Goal: Task Accomplishment & Management: Manage account settings

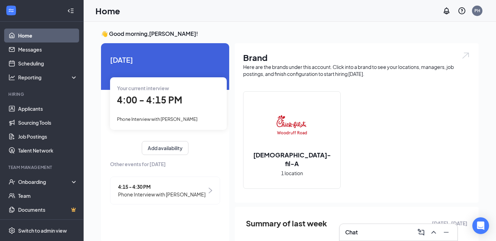
click at [176, 119] on span "Phone Interview with [PERSON_NAME]" at bounding box center [157, 119] width 80 height 6
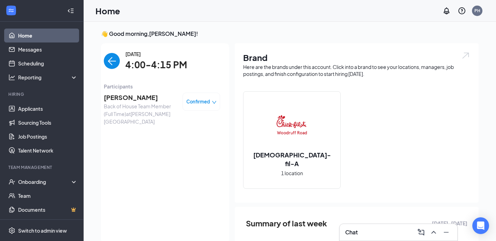
scroll to position [3, 0]
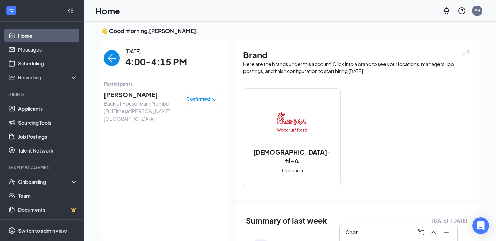
click at [127, 95] on span "[PERSON_NAME]" at bounding box center [140, 95] width 73 height 10
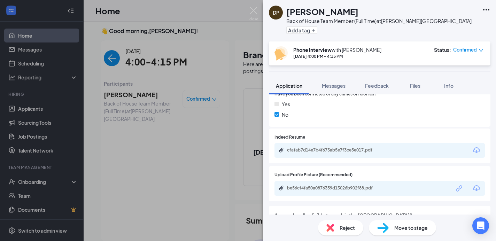
scroll to position [661, 0]
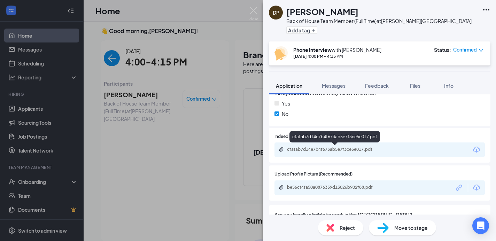
click at [356, 149] on div "cfafab7d14e7b4f673ab5e7f3ce5e017.pdf" at bounding box center [335, 150] width 97 height 6
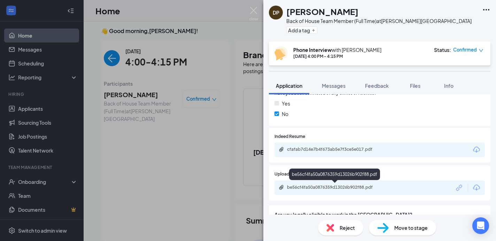
click at [321, 186] on div "be56cf4fa50a0876359d13026b902f88.pdf" at bounding box center [335, 188] width 97 height 6
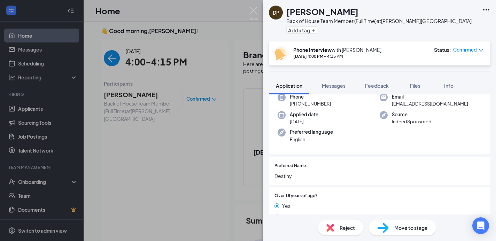
scroll to position [46, 0]
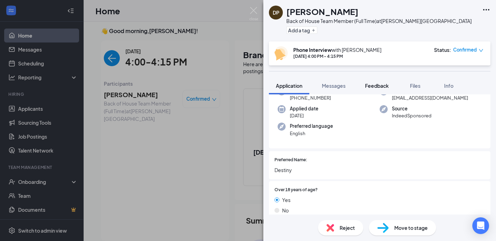
click at [378, 84] on span "Feedback" at bounding box center [377, 86] width 24 height 6
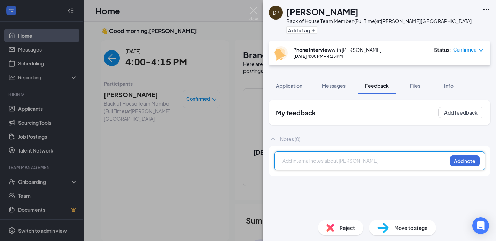
click at [286, 162] on div at bounding box center [365, 160] width 164 height 7
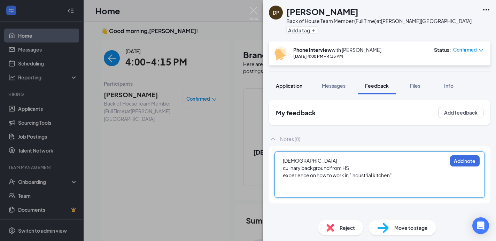
click at [283, 85] on span "Application" at bounding box center [289, 86] width 26 height 6
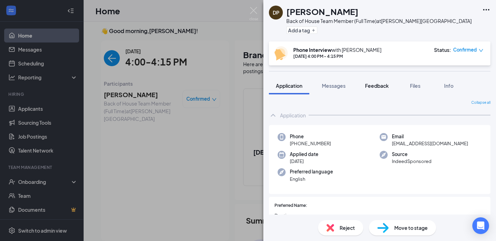
click at [378, 88] on span "Feedback" at bounding box center [377, 86] width 24 height 6
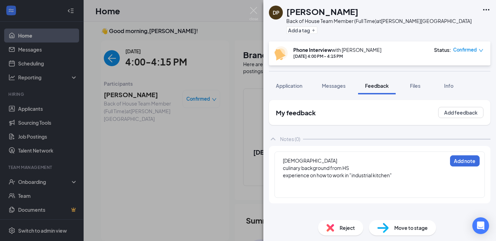
click at [285, 189] on div at bounding box center [365, 189] width 164 height 7
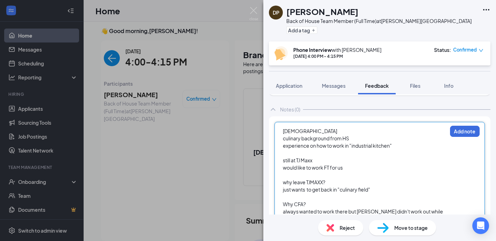
scroll to position [47, 0]
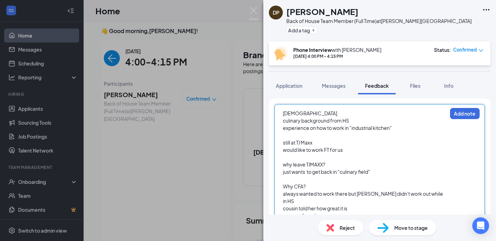
click at [358, 205] on div "cousin told her how great it is" at bounding box center [365, 208] width 164 height 7
click at [343, 212] on div "reasons for advancement" at bounding box center [365, 215] width 164 height 7
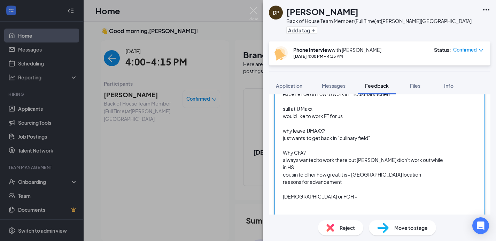
scroll to position [84, 0]
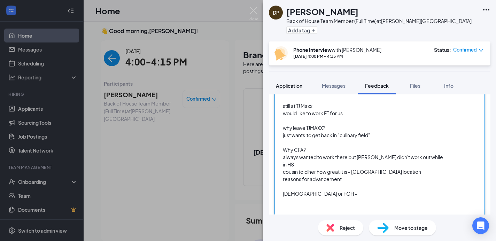
click at [282, 87] on span "Application" at bounding box center [289, 86] width 26 height 6
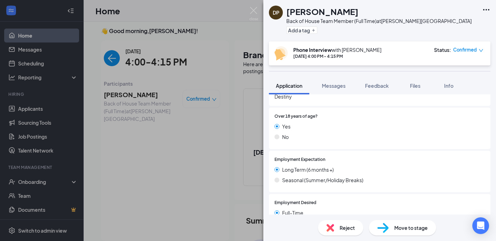
scroll to position [139, 0]
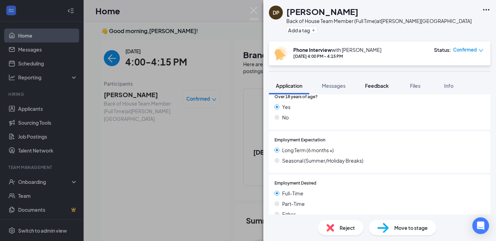
drag, startPoint x: 382, startPoint y: 85, endPoint x: 378, endPoint y: 88, distance: 5.0
click at [382, 85] on span "Feedback" at bounding box center [377, 86] width 24 height 6
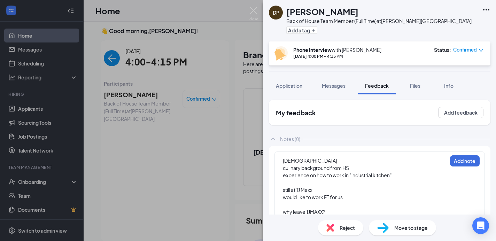
scroll to position [84, 0]
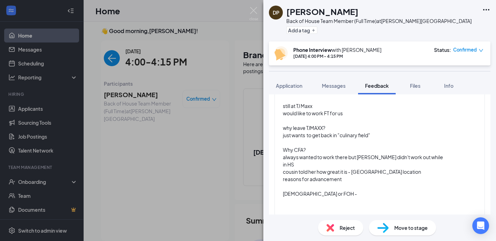
click at [321, 190] on div "[DEMOGRAPHIC_DATA] or FOH -" at bounding box center [365, 193] width 164 height 7
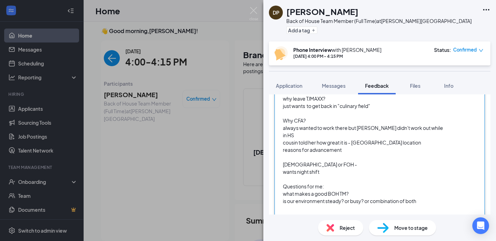
click at [328, 168] on div "wants night shift" at bounding box center [365, 171] width 164 height 7
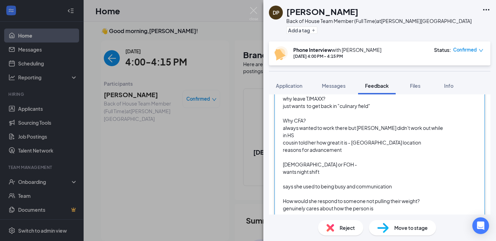
scroll to position [172, 0]
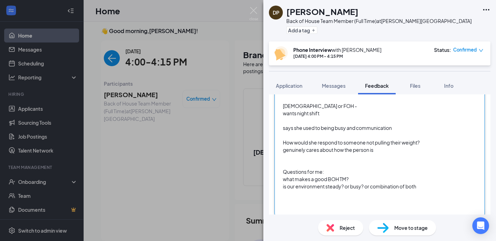
click at [422, 183] on div "is our environment steady? or busy? or combination of both" at bounding box center [365, 186] width 164 height 7
click at [344, 205] on span "Ready to get back to work in the kitchen" at bounding box center [328, 208] width 91 height 6
click at [379, 205] on div "Ready to get back to work in the kitchen" at bounding box center [365, 208] width 164 height 7
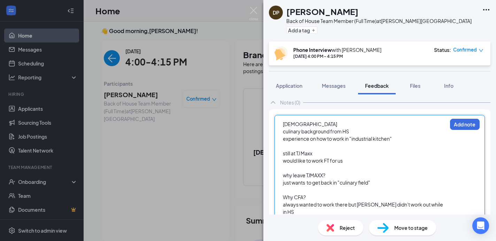
scroll to position [33, 0]
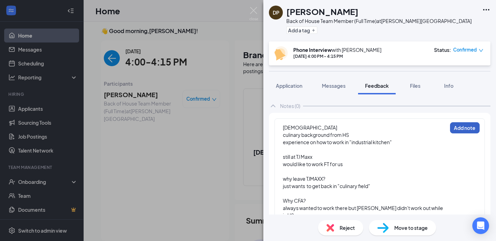
click at [461, 125] on button "Add note" at bounding box center [465, 127] width 30 height 11
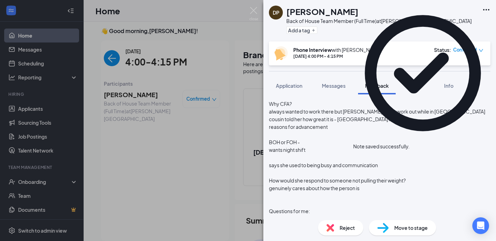
scroll to position [254, 0]
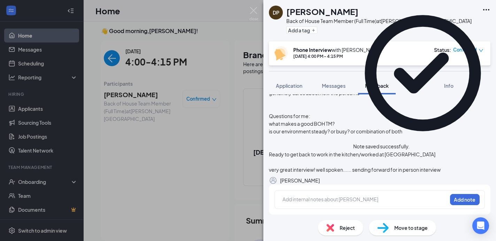
click at [397, 229] on span "Move to stage" at bounding box center [410, 228] width 33 height 8
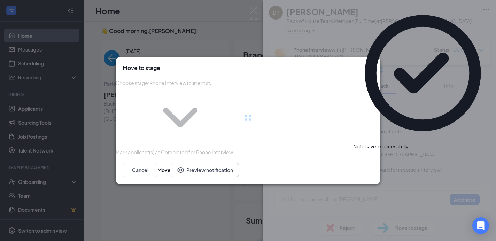
type input "Onsite Interview (next stage)"
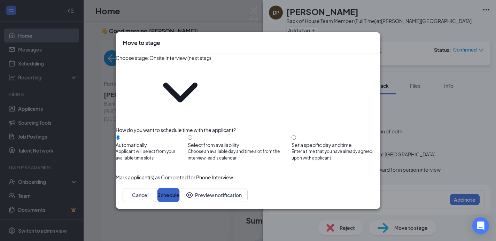
click at [179, 188] on button "Schedule" at bounding box center [168, 195] width 22 height 14
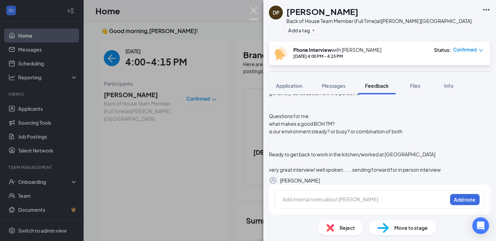
click at [252, 10] on img at bounding box center [253, 14] width 9 height 14
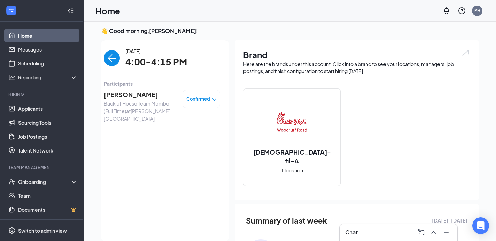
click at [111, 60] on img "back-button" at bounding box center [112, 58] width 16 height 16
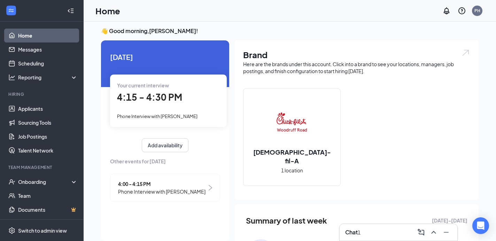
click at [167, 118] on span "Phone Interview with [PERSON_NAME]" at bounding box center [157, 116] width 80 height 6
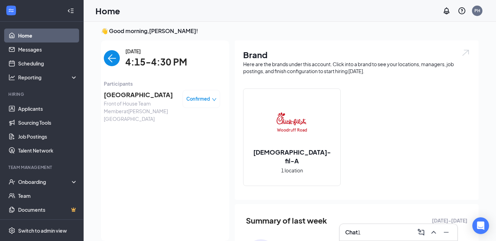
click at [355, 237] on div "Chat 1" at bounding box center [398, 232] width 107 height 11
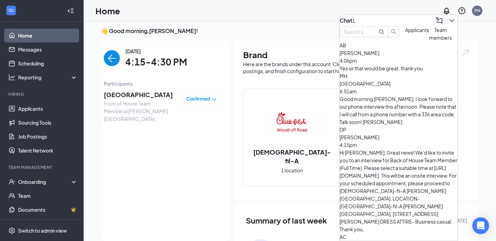
click at [394, 72] on div "Yes sir that would be great, thank you" at bounding box center [398, 68] width 118 height 8
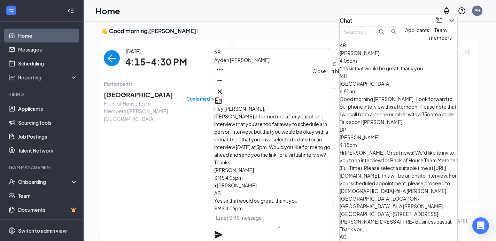
click at [224, 87] on icon "Cross" at bounding box center [219, 91] width 8 height 8
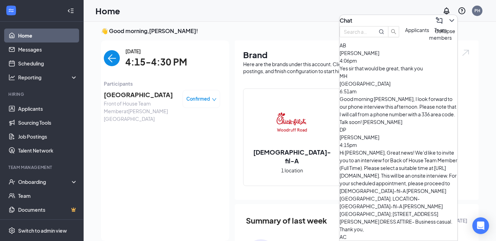
click at [448, 16] on icon "ChevronDown" at bounding box center [451, 20] width 8 height 8
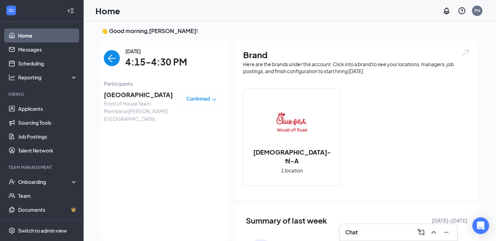
click at [123, 94] on span "[GEOGRAPHIC_DATA]" at bounding box center [140, 95] width 73 height 10
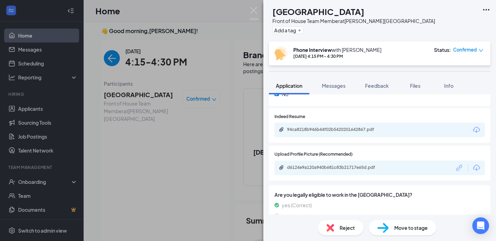
scroll to position [681, 0]
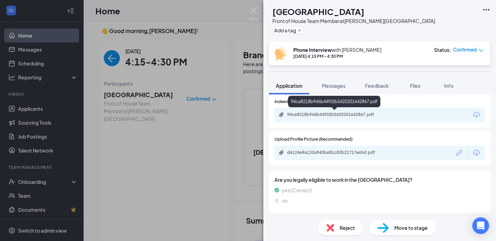
click at [297, 115] on div "94ca8218b946b44f02b5420201642867.pdf" at bounding box center [335, 115] width 97 height 6
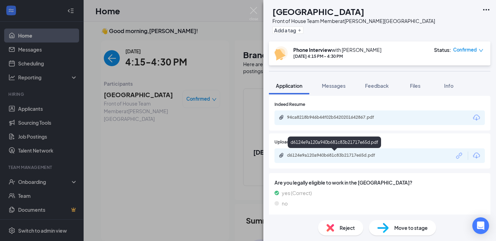
click at [301, 157] on div "d6124e9a120a940b681c83b21717e65d.pdf" at bounding box center [335, 155] width 97 height 6
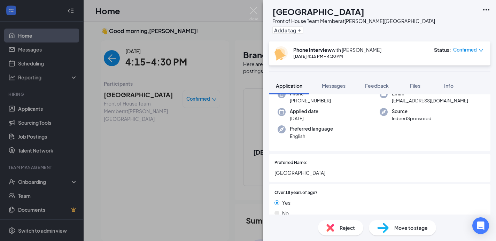
scroll to position [0, 0]
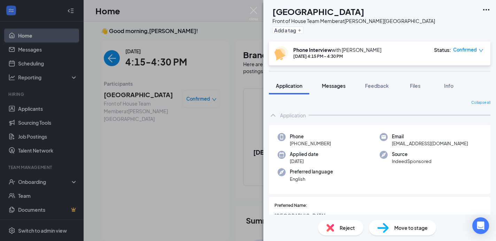
click at [332, 85] on span "Messages" at bounding box center [334, 86] width 24 height 6
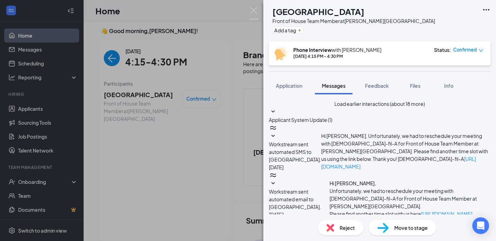
scroll to position [345, 0]
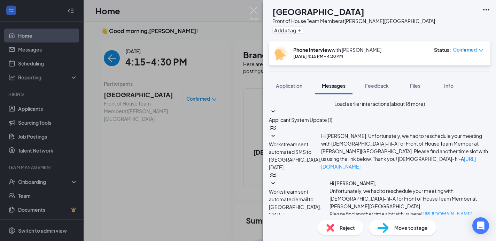
scroll to position [38, 0]
type textarea "Hi [PERSON_NAME], I just tried reaching you via phone for our interview. I was …"
click at [377, 86] on span "Feedback" at bounding box center [377, 86] width 24 height 6
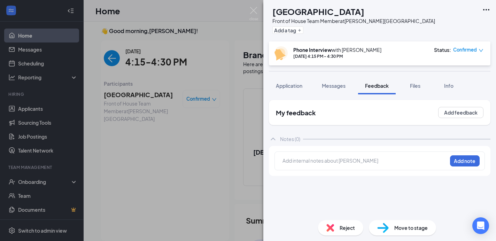
click at [285, 160] on div at bounding box center [365, 160] width 164 height 7
click at [458, 161] on button "Add note" at bounding box center [465, 160] width 30 height 11
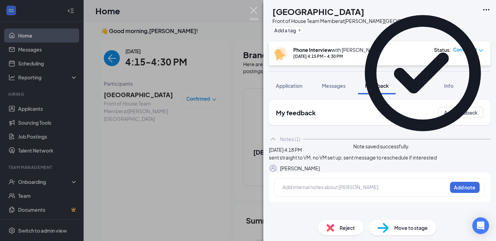
click at [252, 11] on img at bounding box center [253, 14] width 9 height 14
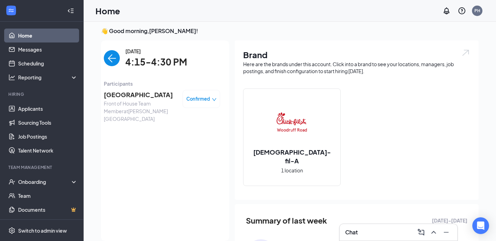
click at [116, 62] on img "back-button" at bounding box center [112, 58] width 16 height 16
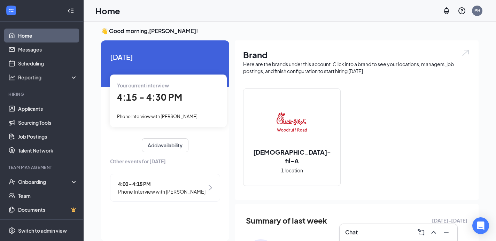
click at [25, 34] on link "Home" at bounding box center [48, 36] width 60 height 14
click at [32, 109] on link "Applicants" at bounding box center [48, 109] width 60 height 14
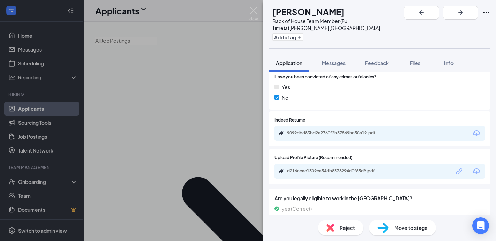
scroll to position [643, 0]
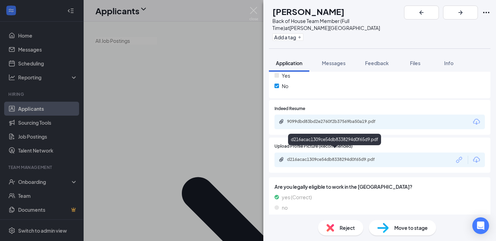
click at [314, 157] on div "d216acac1309ce54db8338294d0f65d9.pdf" at bounding box center [335, 160] width 97 height 6
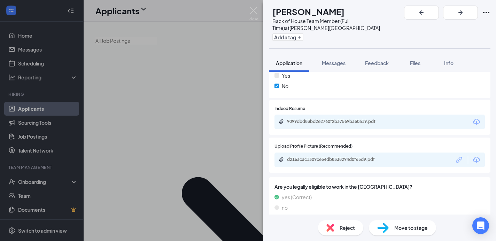
scroll to position [641, 0]
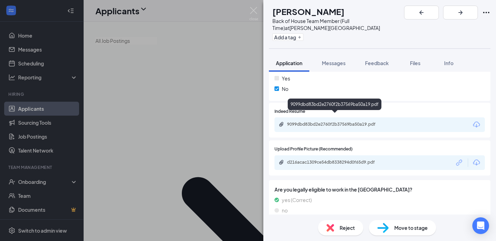
click at [302, 121] on div "9099dbd83bd2e2760f2b37569ba50a19.pdf" at bounding box center [335, 124] width 97 height 6
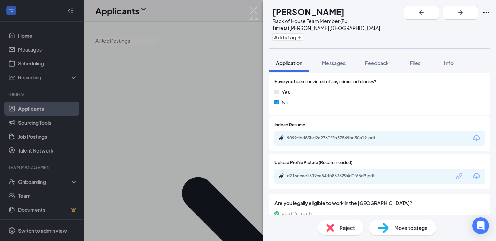
scroll to position [643, 0]
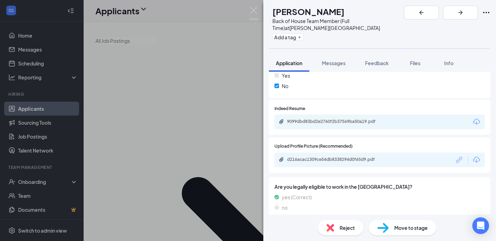
click at [422, 225] on span "Move to stage" at bounding box center [410, 228] width 33 height 8
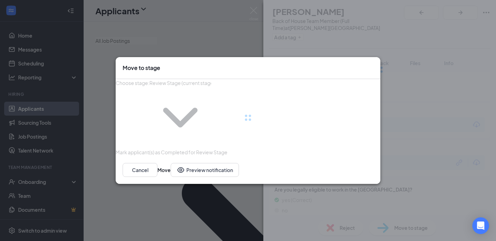
type input "Phone Interview (next stage)"
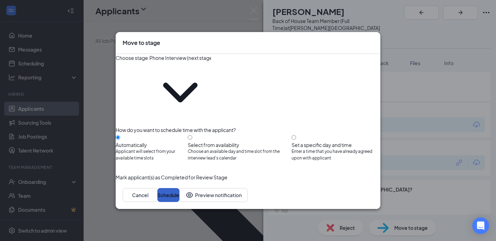
click at [179, 188] on button "Schedule" at bounding box center [168, 195] width 22 height 14
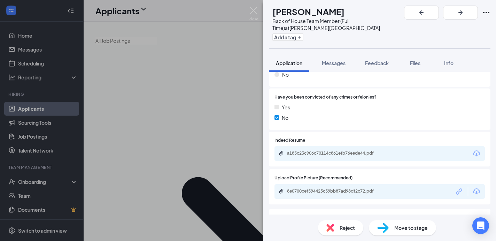
scroll to position [666, 0]
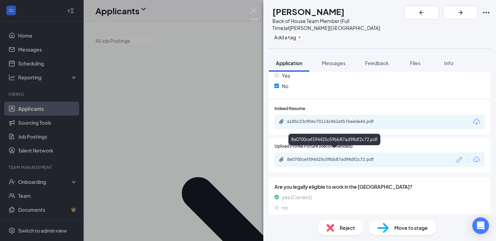
click at [310, 157] on div "8e0700cef594425c59bb87ad98df2c72.pdf" at bounding box center [335, 160] width 97 height 6
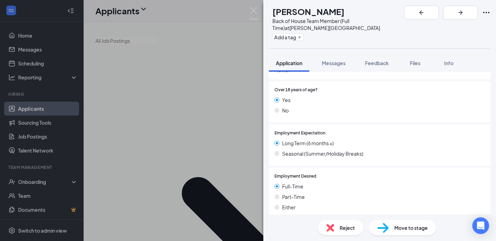
scroll to position [0, 0]
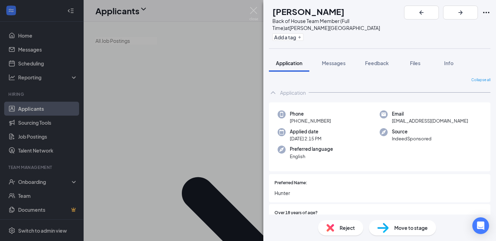
click at [348, 228] on span "Reject" at bounding box center [346, 228] width 15 height 8
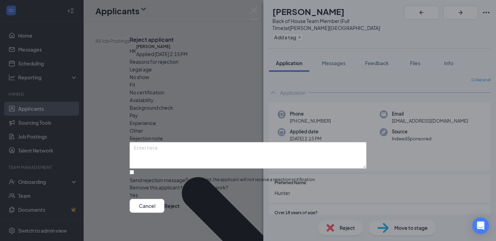
click at [143, 127] on span "Other" at bounding box center [137, 131] width 14 height 8
click at [143, 142] on textarea at bounding box center [248, 155] width 237 height 26
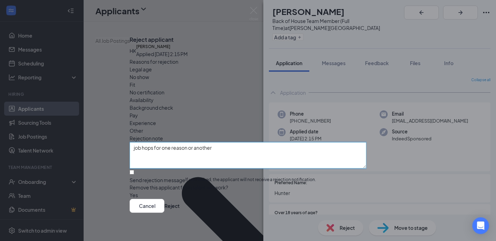
type textarea "job hops for one reason or another"
click at [134, 170] on input "Send rejection message If unchecked, the applicant will not receive a rejection…" at bounding box center [132, 172] width 5 height 5
checkbox input "true"
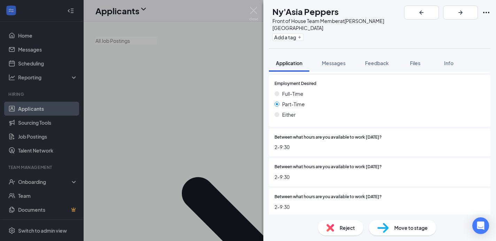
scroll to position [219, 0]
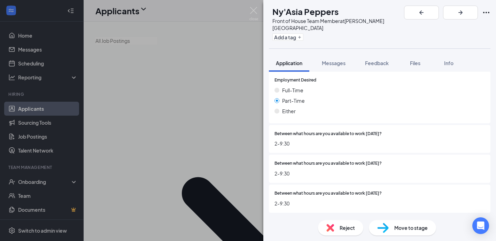
click at [351, 227] on span "Reject" at bounding box center [346, 228] width 15 height 8
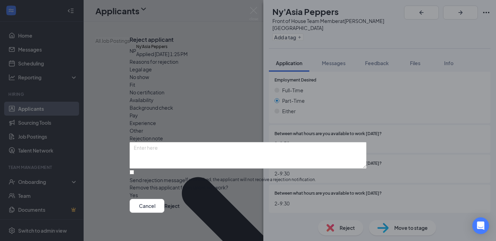
click at [154, 96] on span "Availability" at bounding box center [142, 100] width 24 height 8
click at [147, 142] on textarea at bounding box center [248, 155] width 237 height 26
type textarea "2-9:30"
click at [134, 170] on input "Send rejection message If unchecked, the applicant will not receive a rejection…" at bounding box center [132, 172] width 5 height 5
checkbox input "true"
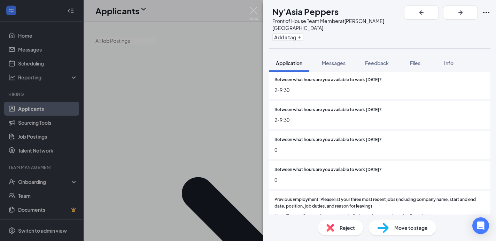
scroll to position [334, 0]
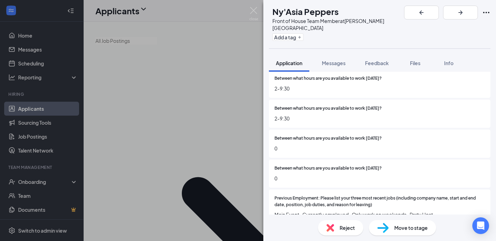
click at [347, 232] on div "Reject" at bounding box center [340, 227] width 45 height 15
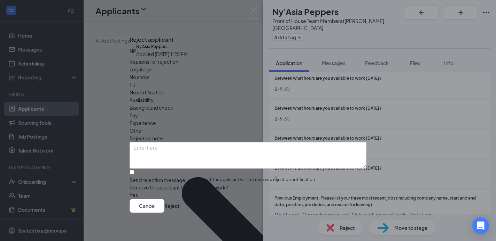
click at [154, 96] on span "Availability" at bounding box center [142, 100] width 24 height 8
click at [144, 142] on textarea at bounding box center [248, 155] width 237 height 26
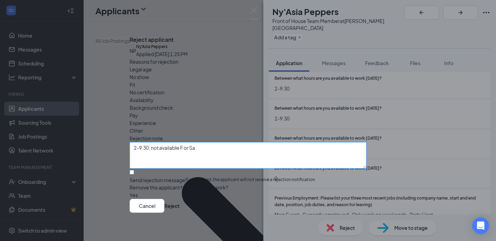
type textarea "2-9:30; not available F or Sa"
click at [134, 170] on input "Send rejection message If unchecked, the applicant will not receive a rejection…" at bounding box center [132, 172] width 5 height 5
checkbox input "true"
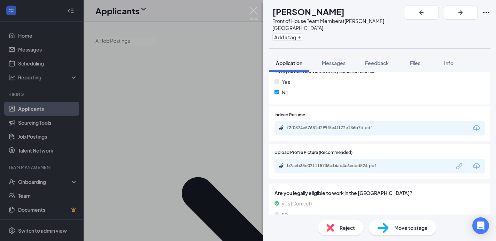
scroll to position [637, 0]
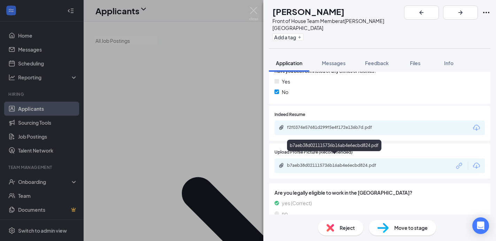
click at [321, 163] on div "b7aeb38d021115736b16ab4e6ecbd824.pdf" at bounding box center [335, 166] width 97 height 6
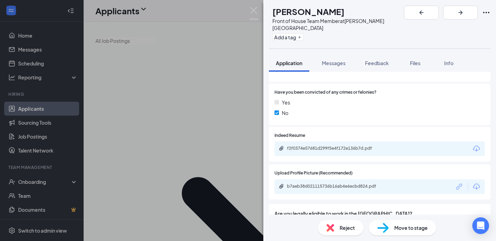
scroll to position [643, 0]
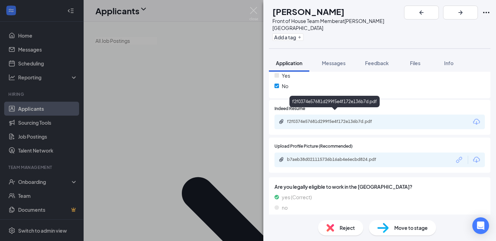
click at [323, 119] on div "f2f0374e57681d299f5e4f172e136b7d.pdf" at bounding box center [335, 122] width 97 height 6
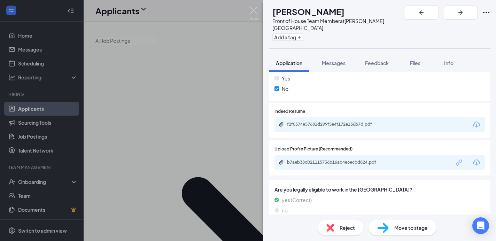
click at [349, 224] on span "Reject" at bounding box center [346, 228] width 15 height 8
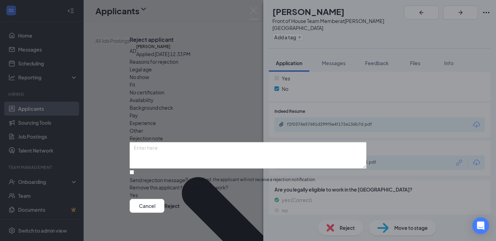
click at [143, 127] on span "Other" at bounding box center [137, 131] width 14 height 8
click at [151, 142] on textarea at bounding box center [248, 155] width 237 height 26
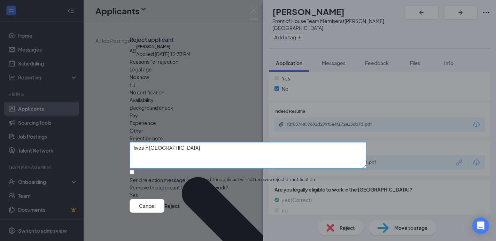
type textarea "lives in [GEOGRAPHIC_DATA]"
click at [134, 170] on input "Send rejection message If unchecked, the applicant will not receive a rejection…" at bounding box center [132, 172] width 5 height 5
checkbox input "true"
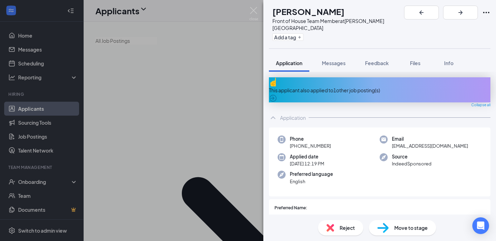
click at [276, 95] on icon "ArrowCircle" at bounding box center [272, 98] width 7 height 7
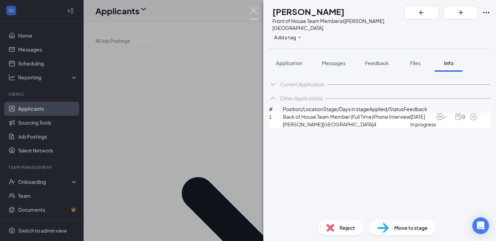
click at [253, 10] on img at bounding box center [253, 14] width 9 height 14
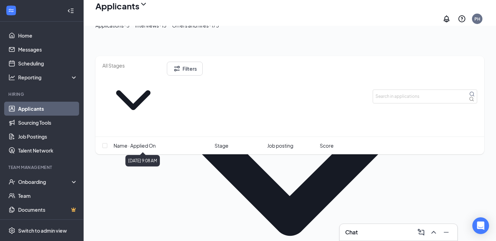
scroll to position [73, 0]
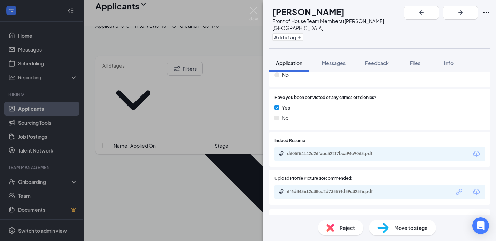
scroll to position [680, 0]
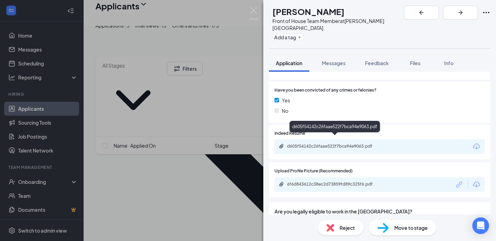
click at [328, 143] on div "d605f54142c26faae522f7bca94e9063.pdf" at bounding box center [335, 146] width 97 height 6
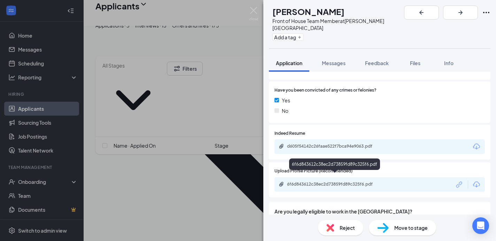
click at [330, 181] on div "6f6d843612c38ec2d73859fd89c325f6.pdf" at bounding box center [335, 184] width 97 height 6
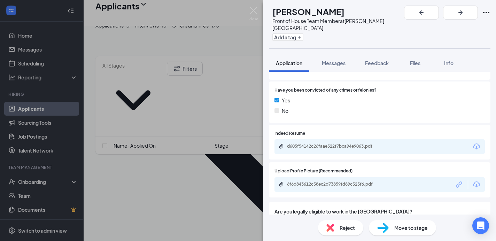
click at [403, 230] on span "Move to stage" at bounding box center [410, 228] width 33 height 8
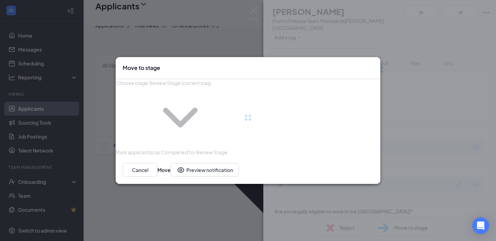
type input "Phone Interview (next stage)"
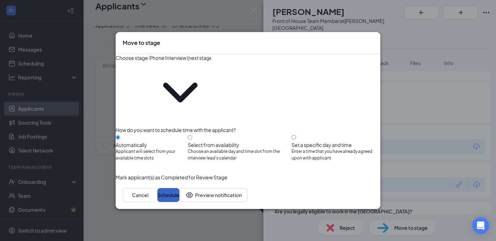
click at [179, 188] on button "Schedule" at bounding box center [168, 195] width 22 height 14
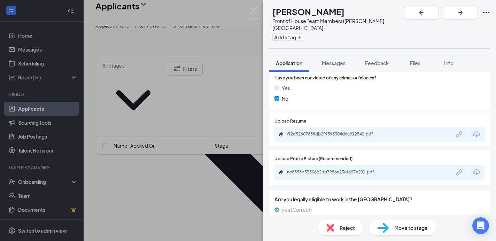
scroll to position [636, 0]
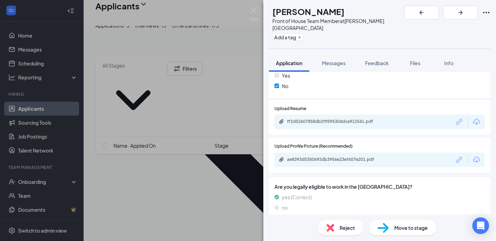
click at [352, 119] on div "ff2d52607858db2f9595304dca912541.pdf" at bounding box center [335, 122] width 97 height 6
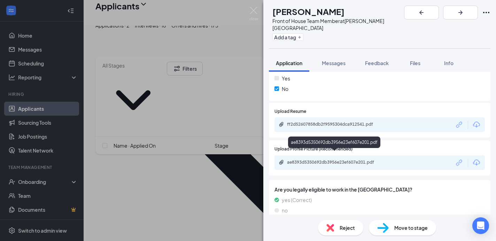
click at [347, 159] on div "ae8393d5350692db3956e23ef607e201.pdf" at bounding box center [335, 162] width 97 height 6
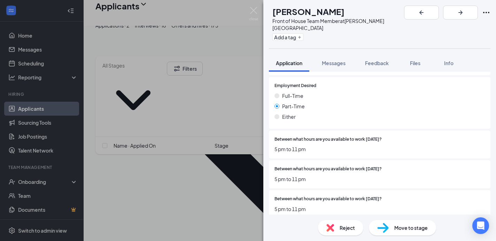
scroll to position [215, 0]
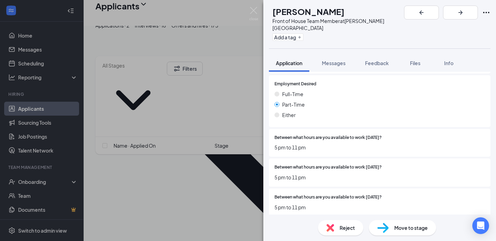
click at [348, 227] on span "Reject" at bounding box center [346, 228] width 15 height 8
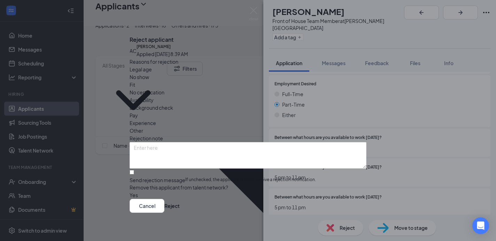
click at [154, 96] on span "Availability" at bounding box center [142, 100] width 24 height 8
click at [144, 142] on textarea at bounding box center [248, 155] width 237 height 26
type textarea "part time/5-close"
click at [134, 170] on input "Send rejection message If unchecked, the applicant will not receive a rejection…" at bounding box center [132, 172] width 5 height 5
checkbox input "true"
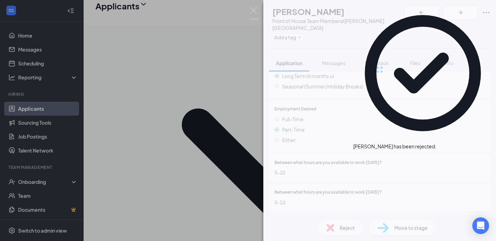
scroll to position [20, 0]
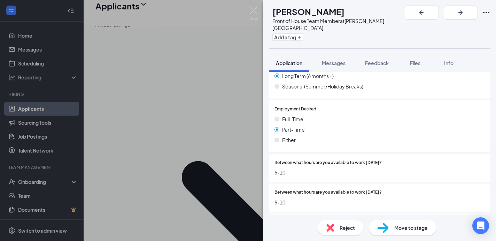
click at [252, 6] on div "[PERSON_NAME] Front of House Team Member at [PERSON_NAME][GEOGRAPHIC_DATA] Add …" at bounding box center [248, 120] width 496 height 241
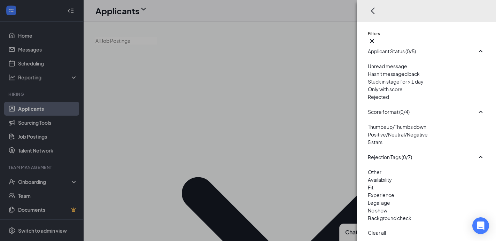
click at [369, 93] on div at bounding box center [426, 93] width 117 height 0
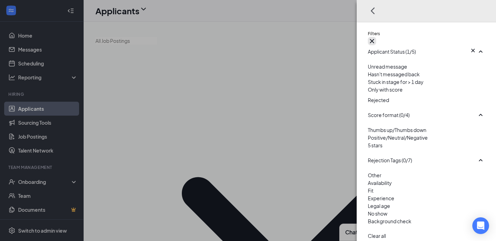
click at [376, 37] on icon "Cross" at bounding box center [372, 41] width 8 height 8
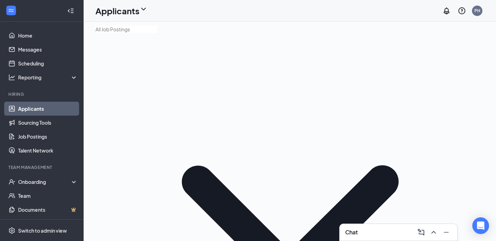
drag, startPoint x: 397, startPoint y: 87, endPoint x: 376, endPoint y: 88, distance: 21.7
type input "[PERSON_NAME]"
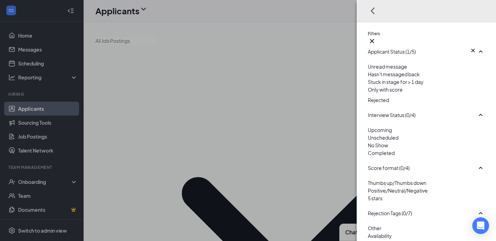
click at [368, 96] on div at bounding box center [426, 94] width 117 height 3
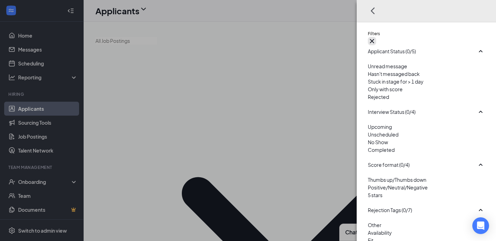
click at [374, 39] on icon "Cross" at bounding box center [372, 41] width 4 height 4
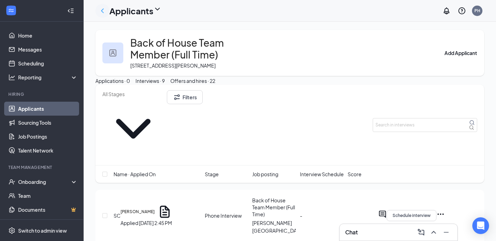
click at [104, 8] on icon "ChevronLeft" at bounding box center [102, 11] width 8 height 8
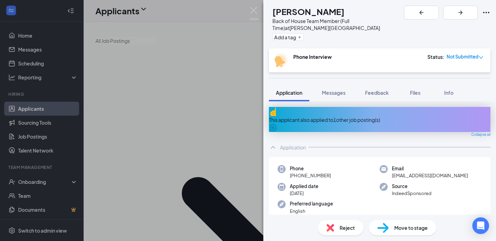
click at [348, 232] on div "Reject" at bounding box center [340, 227] width 45 height 15
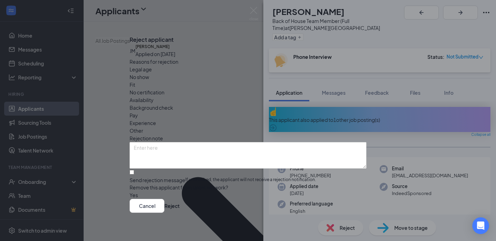
click at [143, 127] on span "Other" at bounding box center [137, 131] width 14 height 8
click at [146, 142] on textarea at bounding box center [248, 155] width 237 height 26
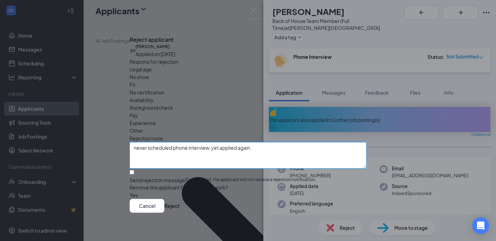
type textarea "never scheduled phone interview, yet applied again."
click at [134, 170] on input "Send rejection message If unchecked, the applicant will not receive a rejection…" at bounding box center [132, 172] width 5 height 5
checkbox input "true"
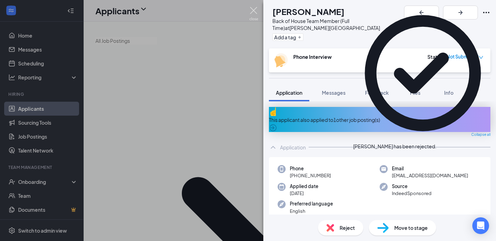
click at [256, 10] on img at bounding box center [253, 14] width 9 height 14
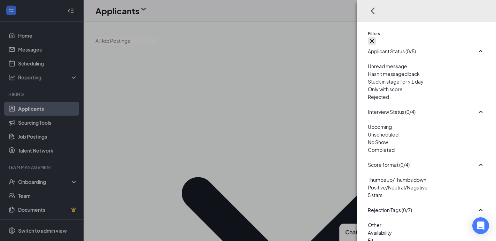
click at [374, 39] on icon "Cross" at bounding box center [372, 41] width 4 height 4
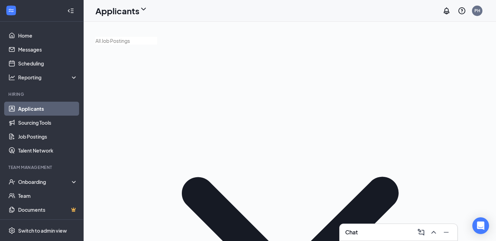
drag, startPoint x: 398, startPoint y: 98, endPoint x: 339, endPoint y: 95, distance: 58.9
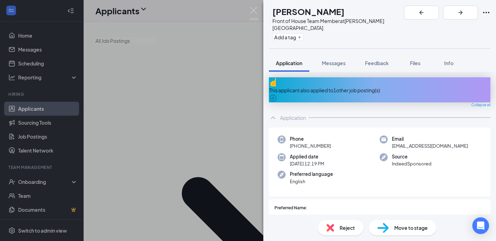
click at [276, 95] on icon "ArrowCircle" at bounding box center [272, 98] width 7 height 7
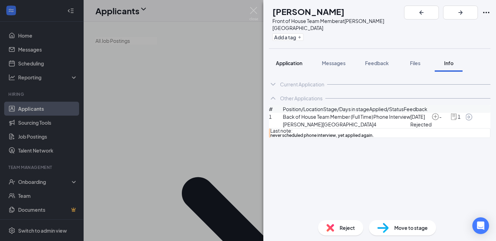
click at [286, 60] on span "Application" at bounding box center [289, 63] width 26 height 6
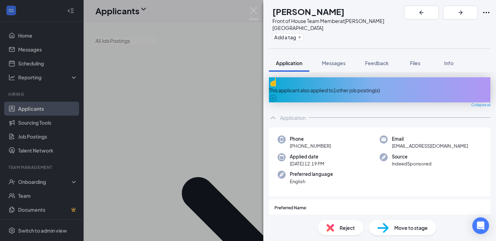
click at [344, 229] on span "Reject" at bounding box center [346, 228] width 15 height 8
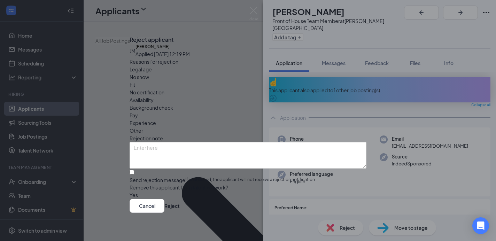
click at [143, 127] on span "Other" at bounding box center [137, 131] width 14 height 8
drag, startPoint x: 143, startPoint y: 128, endPoint x: 143, endPoint y: 120, distance: 7.7
click at [143, 142] on textarea at bounding box center [248, 155] width 237 height 26
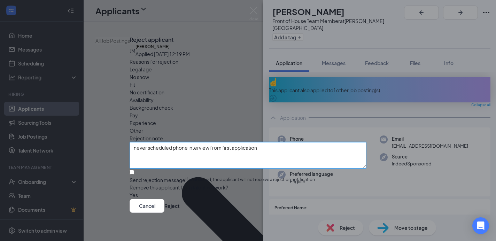
type textarea "never scheduled phone interview from first application"
click at [134, 170] on input "Send rejection message If unchecked, the applicant will not receive a rejection…" at bounding box center [132, 172] width 5 height 5
checkbox input "true"
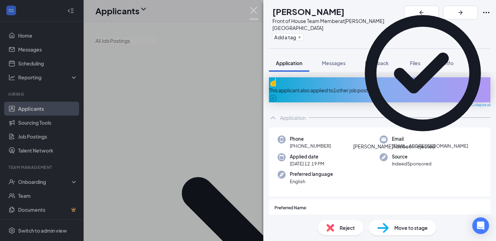
click at [254, 10] on img at bounding box center [253, 14] width 9 height 14
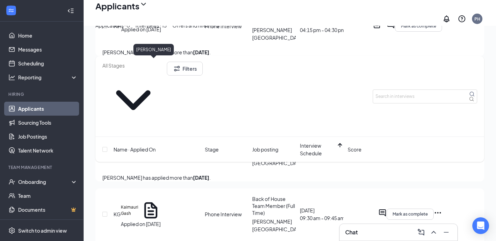
scroll to position [851, 0]
